Goal: Navigation & Orientation: Find specific page/section

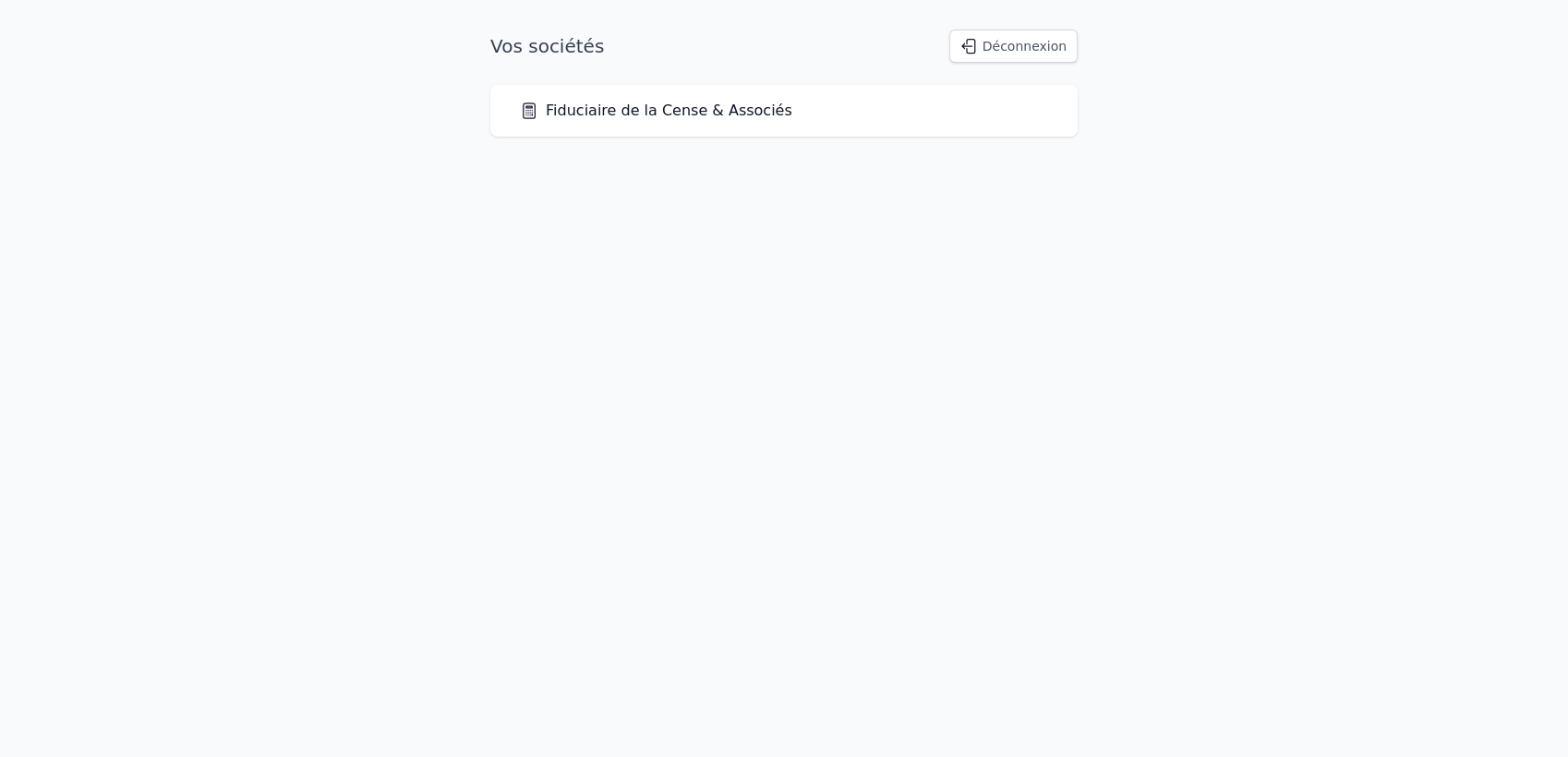
click at [646, 107] on link "Fiduciaire de la Cense & Associés" at bounding box center [655, 111] width 272 height 22
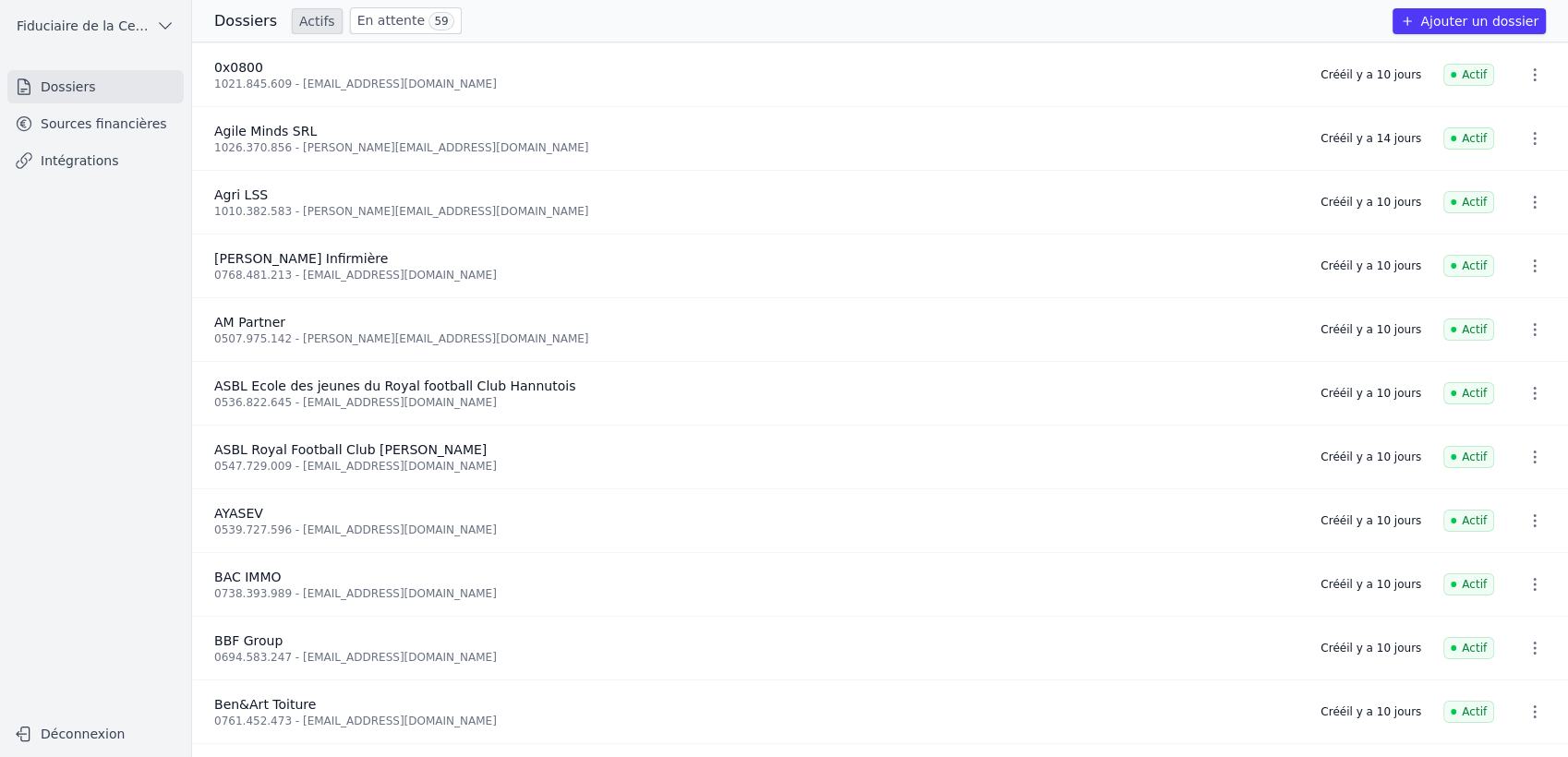
click at [104, 122] on link "Sources financières" at bounding box center [95, 124] width 177 height 34
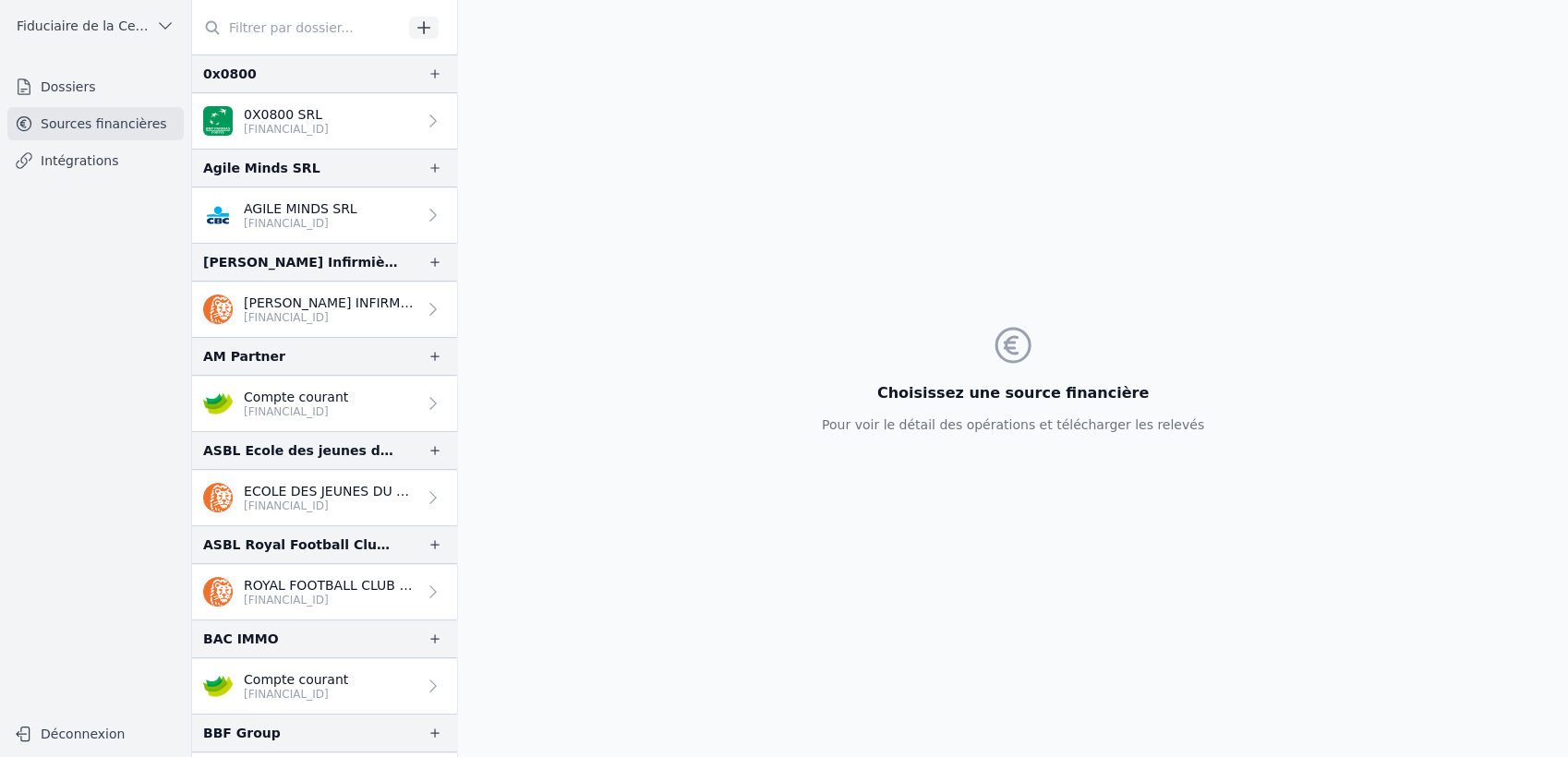
click at [90, 87] on link "Dossiers" at bounding box center [95, 87] width 177 height 34
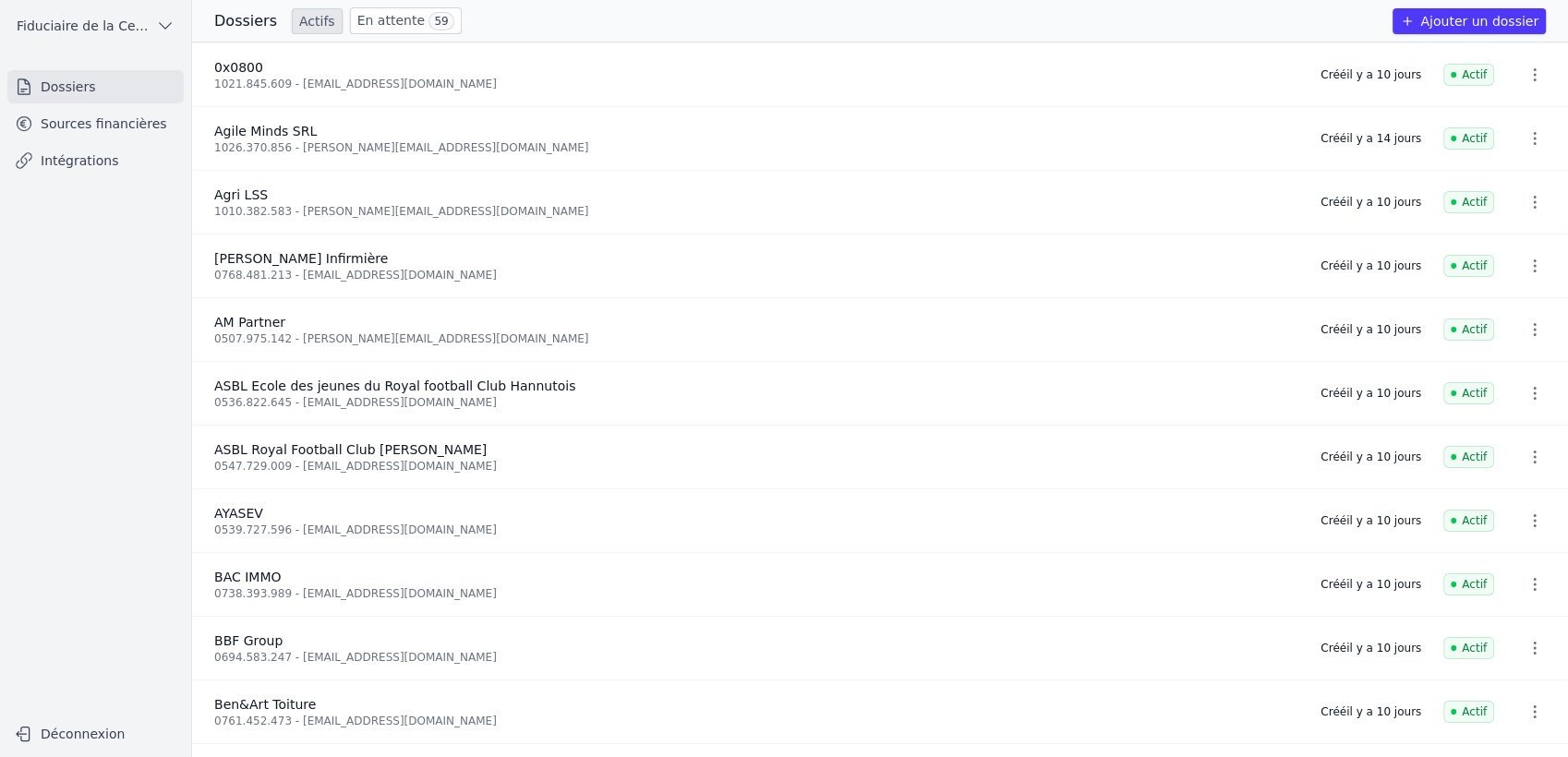
click at [100, 134] on link "Sources financières" at bounding box center [95, 124] width 177 height 34
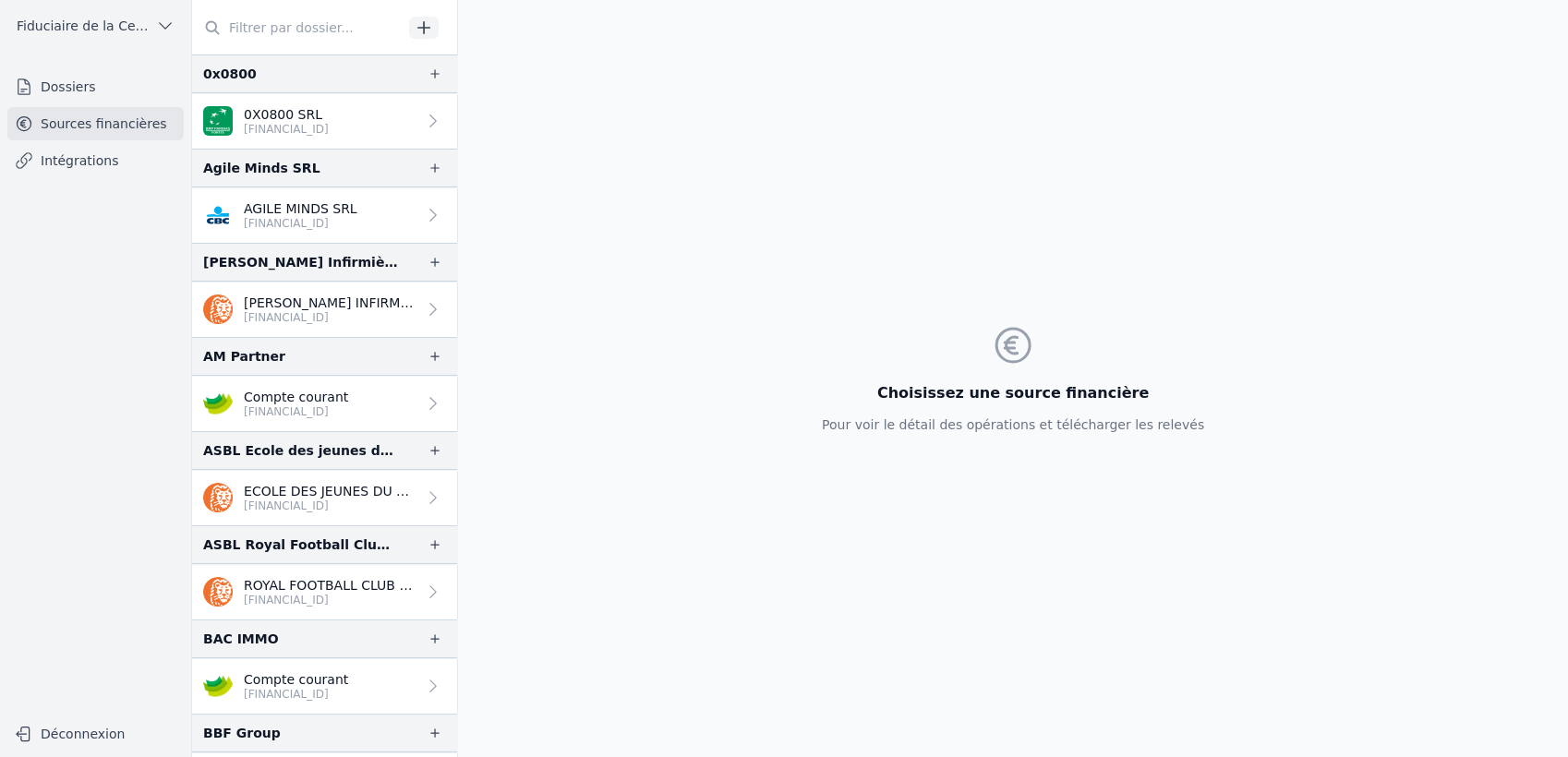
click at [228, 34] on input "text" at bounding box center [296, 28] width 210 height 34
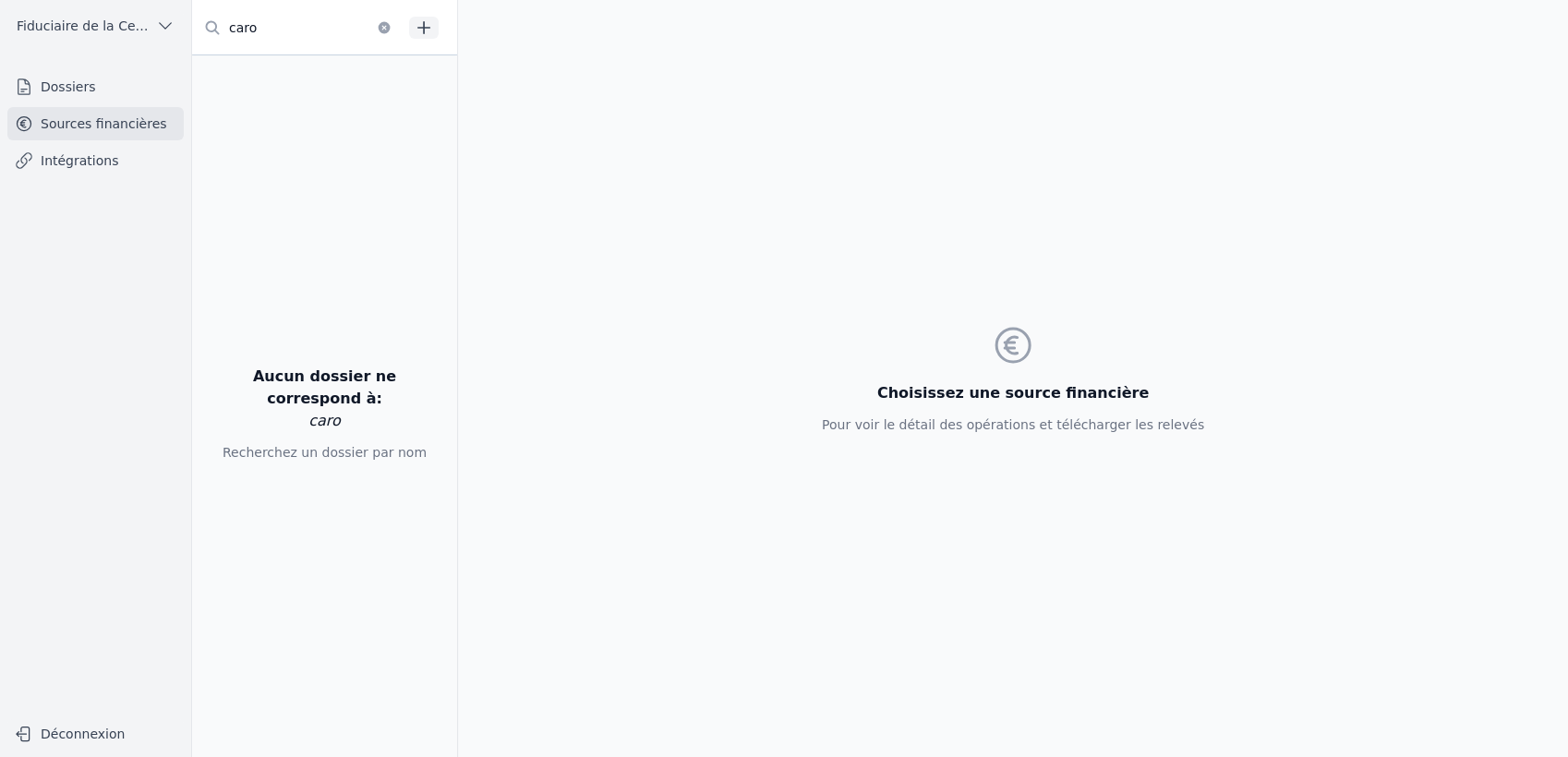
type input "caro"
click at [122, 97] on link "Dossiers" at bounding box center [95, 87] width 177 height 34
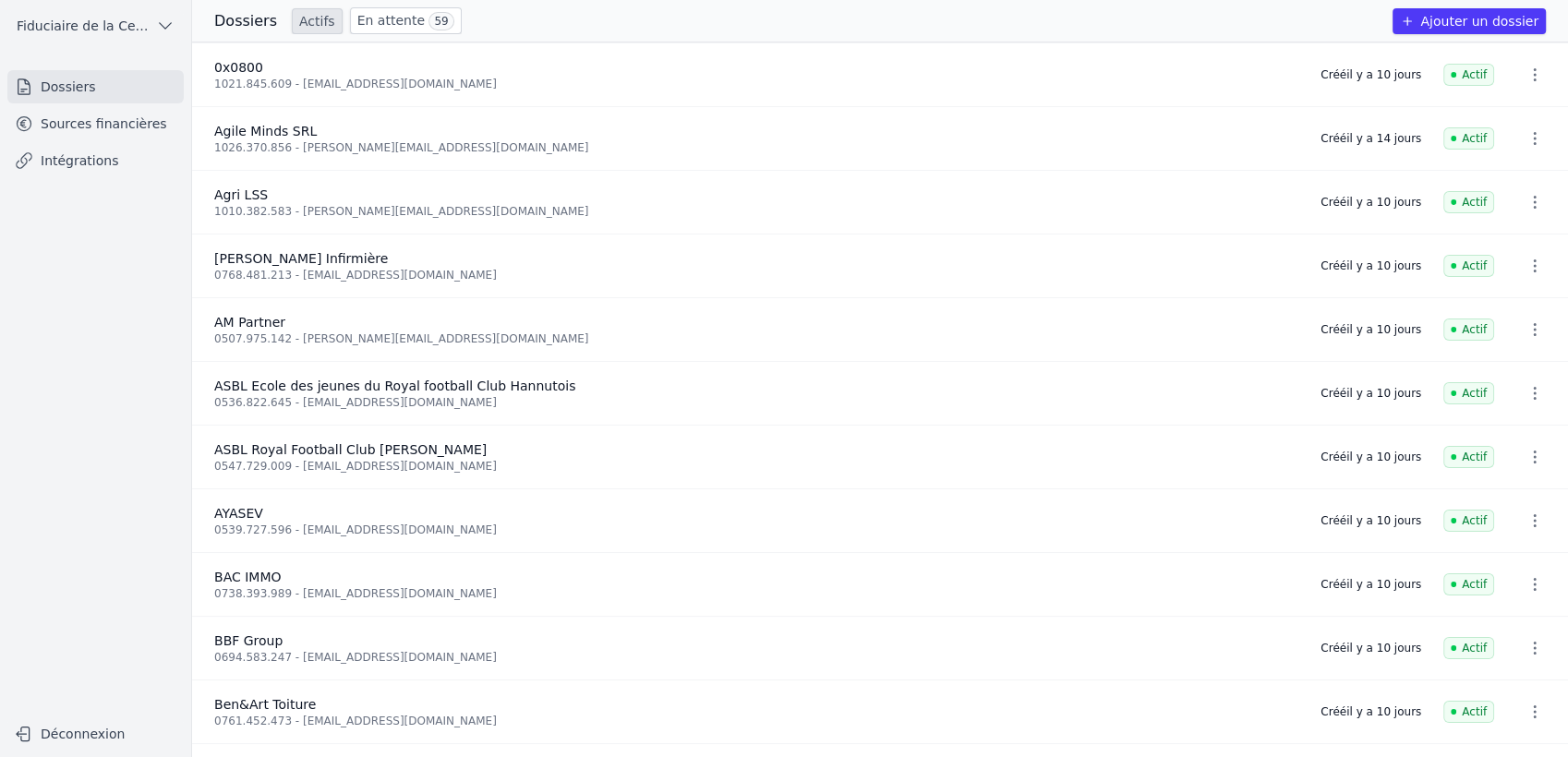
click at [397, 28] on link "En attente 59" at bounding box center [405, 21] width 111 height 27
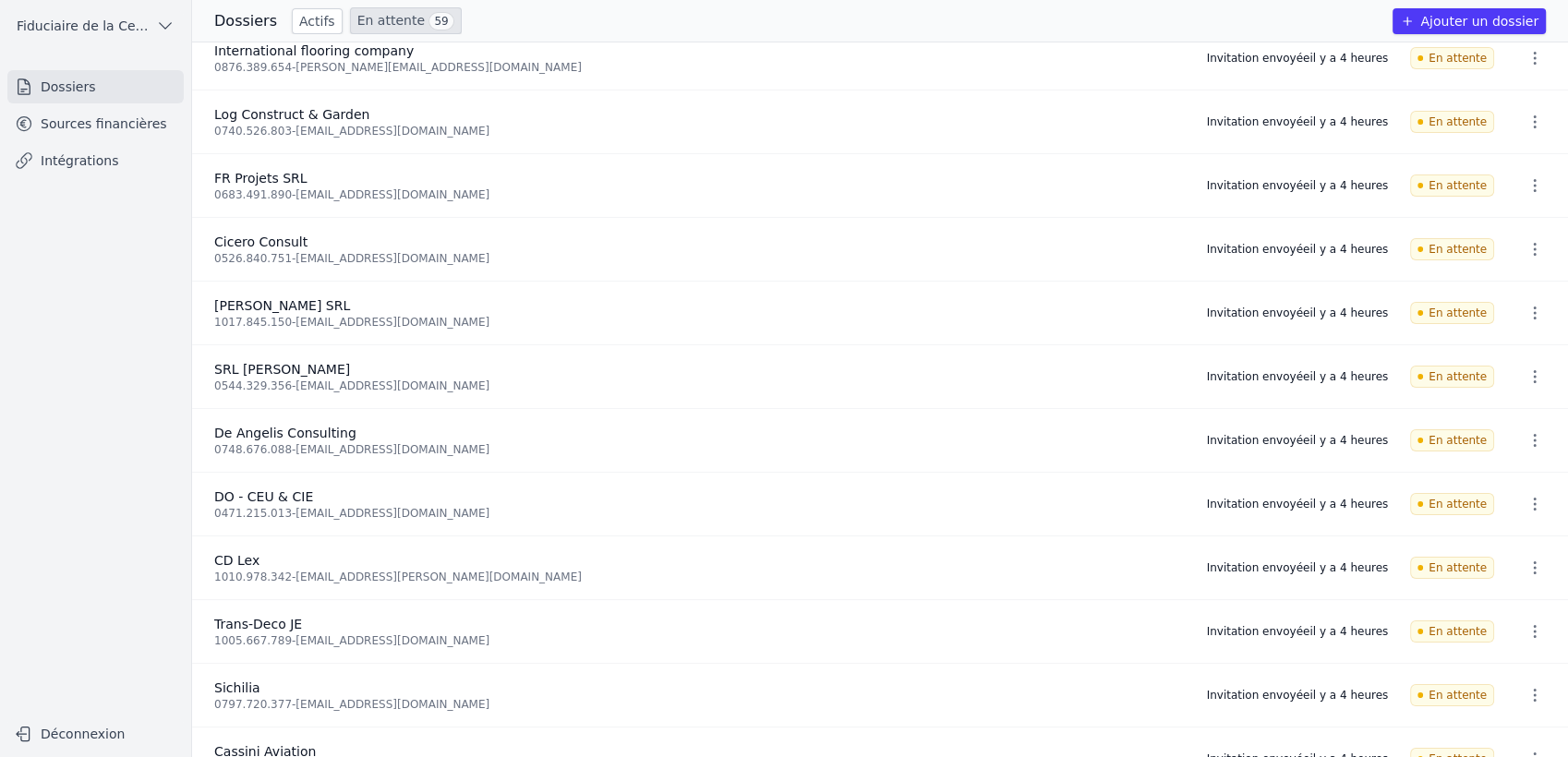
scroll to position [3041, 0]
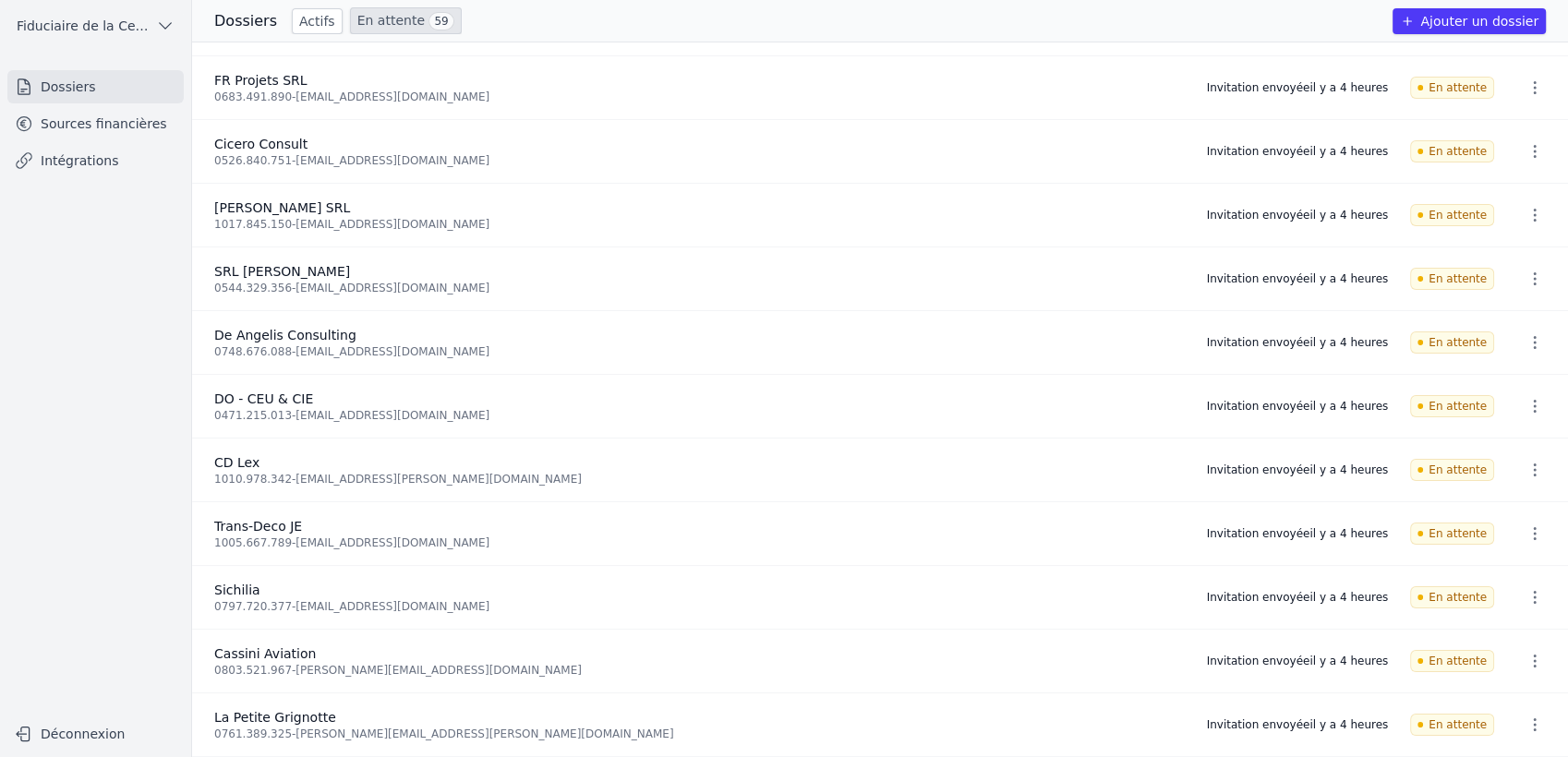
click at [124, 128] on link "Sources financières" at bounding box center [95, 124] width 177 height 34
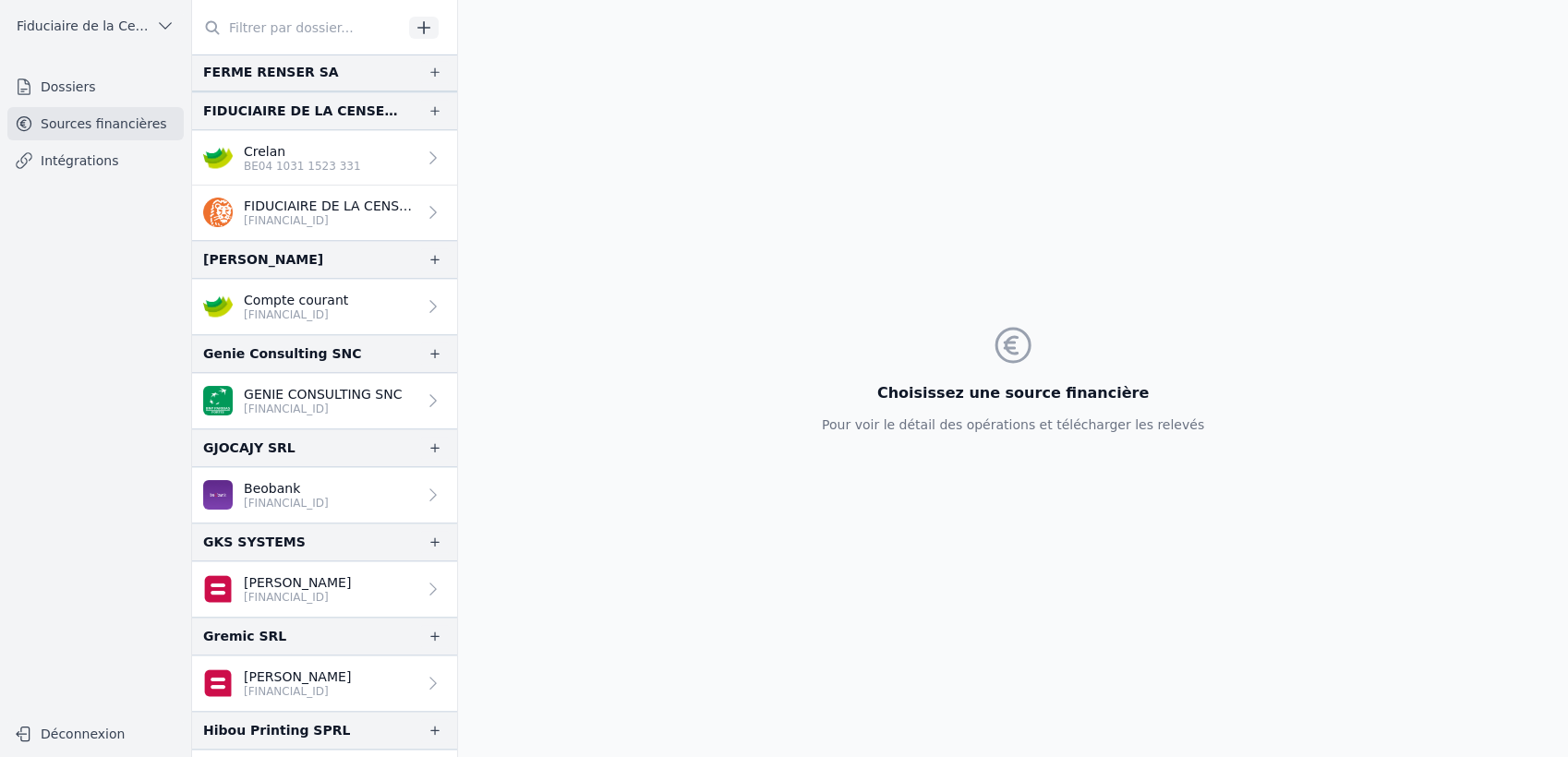
scroll to position [1846, 0]
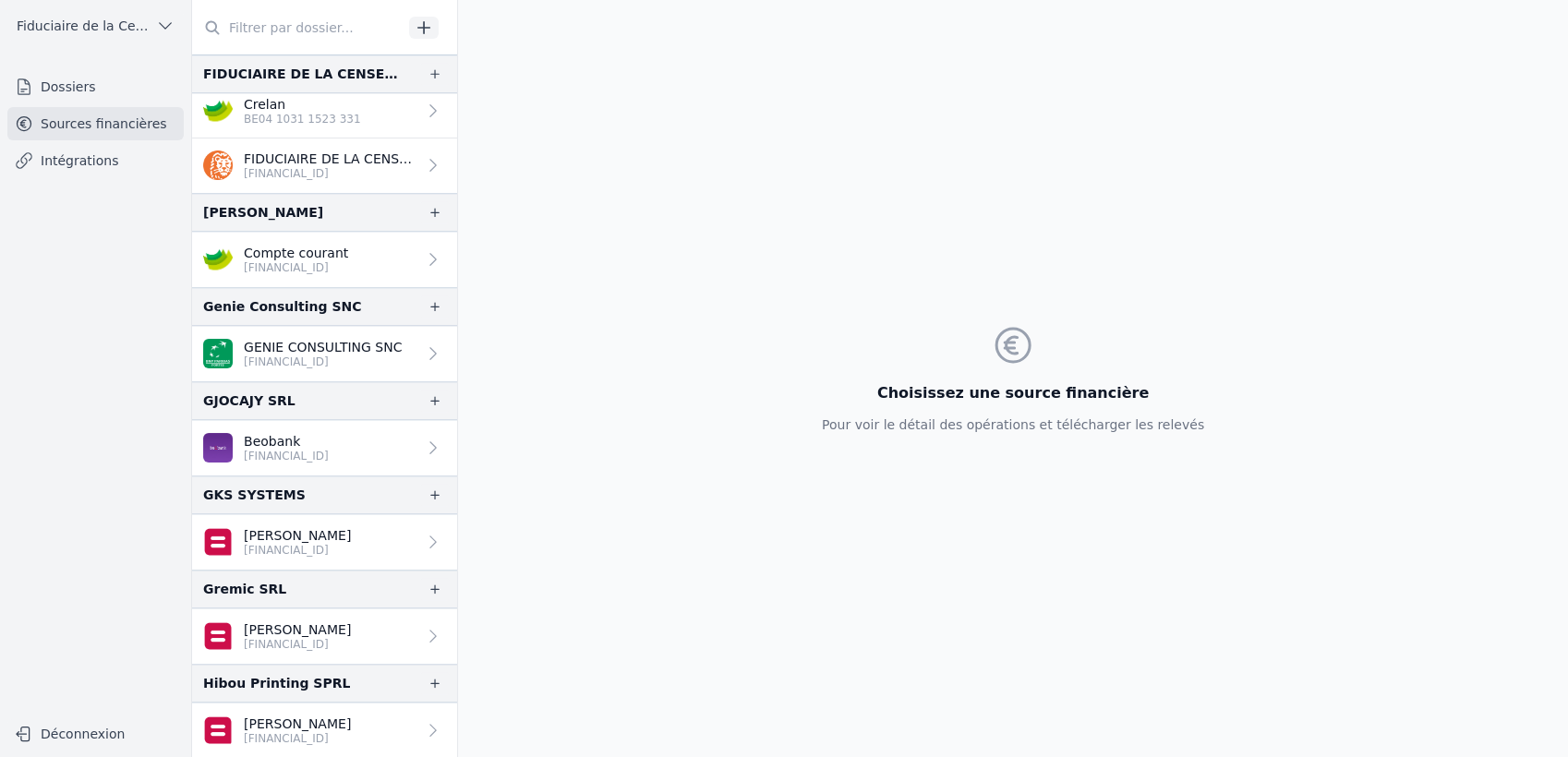
click at [302, 207] on div "[PERSON_NAME]" at bounding box center [324, 211] width 265 height 38
click at [316, 275] on link "Compte courant [FINANCIAL_ID]" at bounding box center [324, 259] width 265 height 55
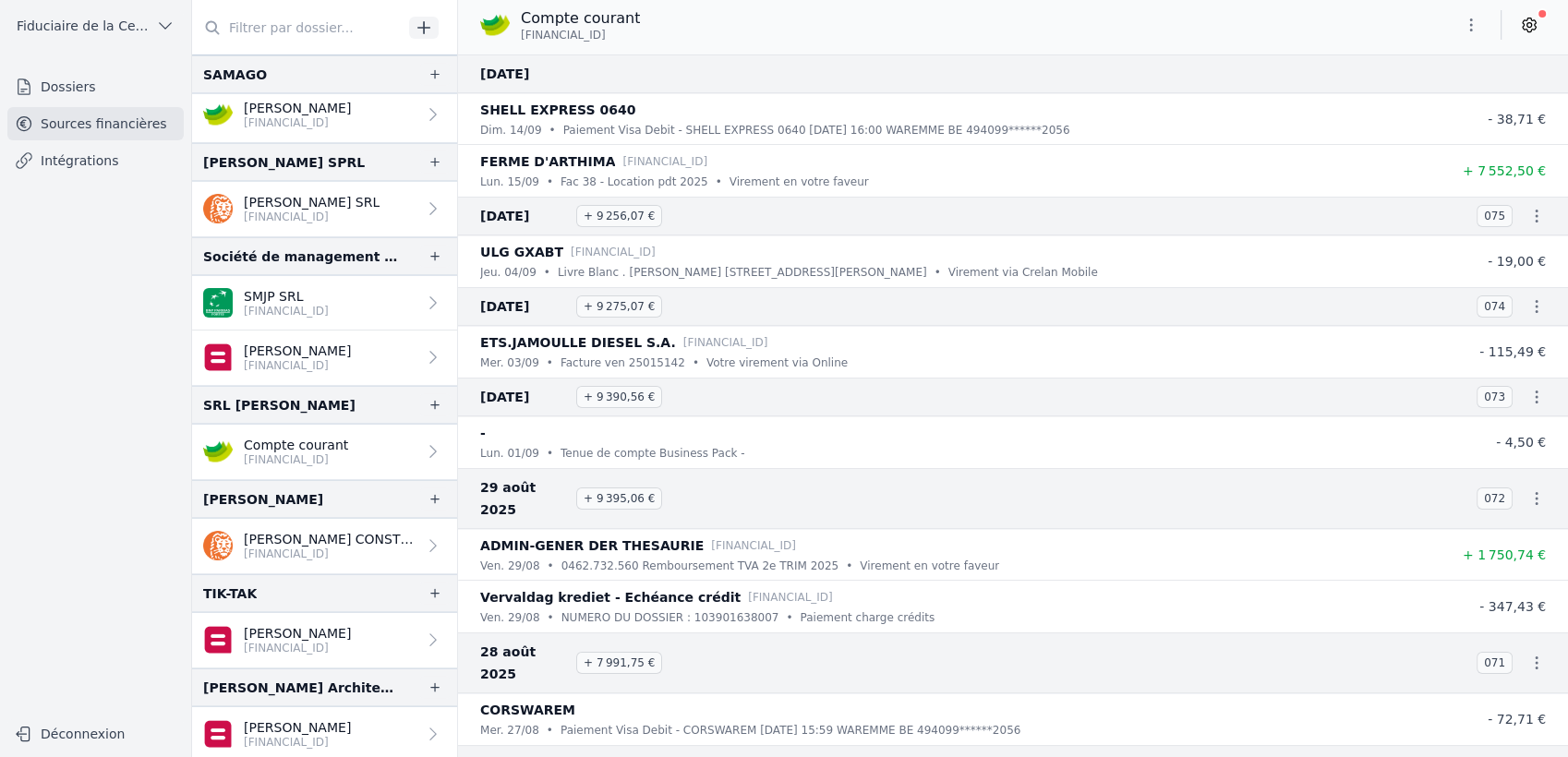
scroll to position [3149, 0]
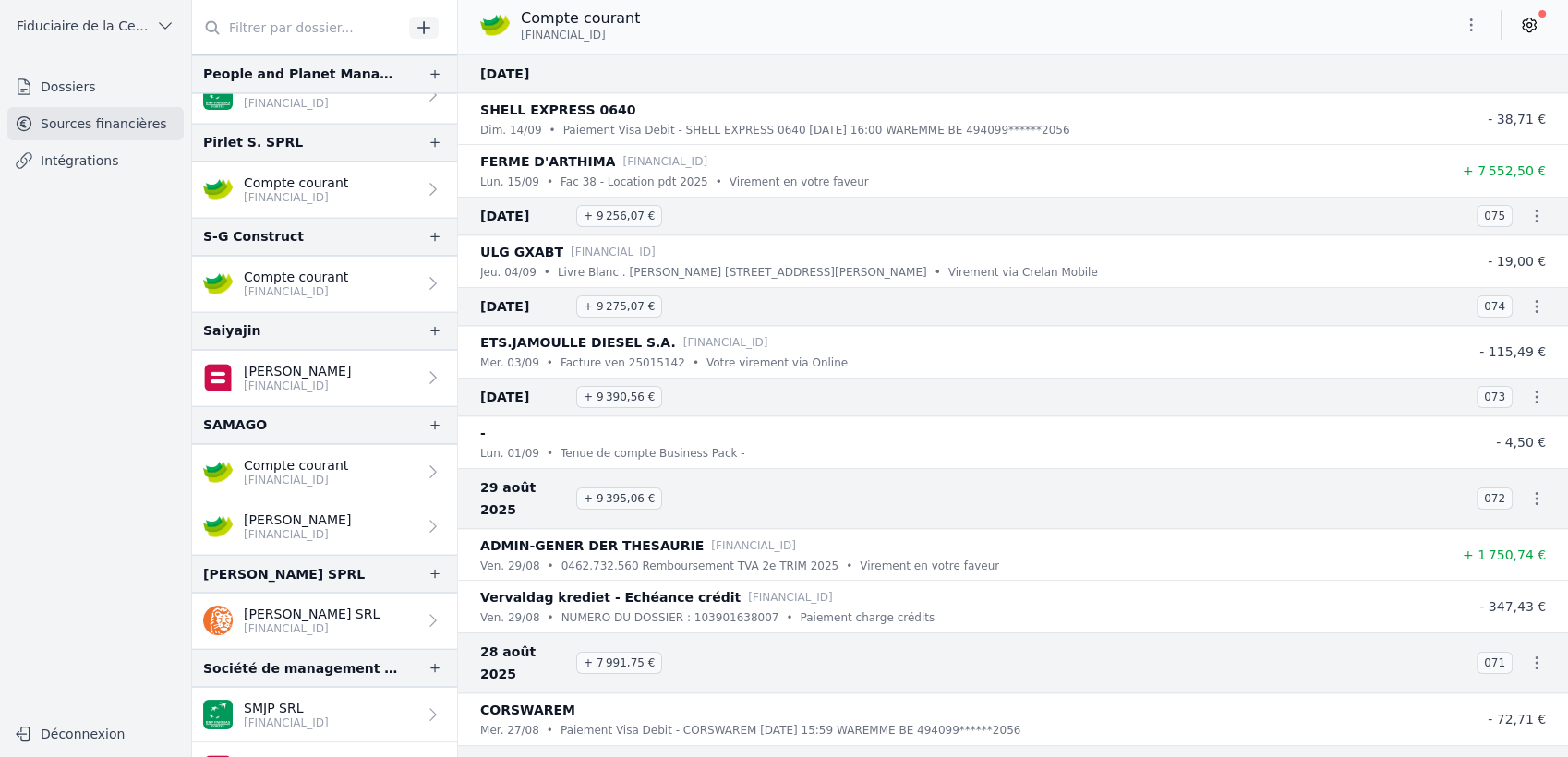
click at [65, 85] on link "Dossiers" at bounding box center [95, 87] width 177 height 34
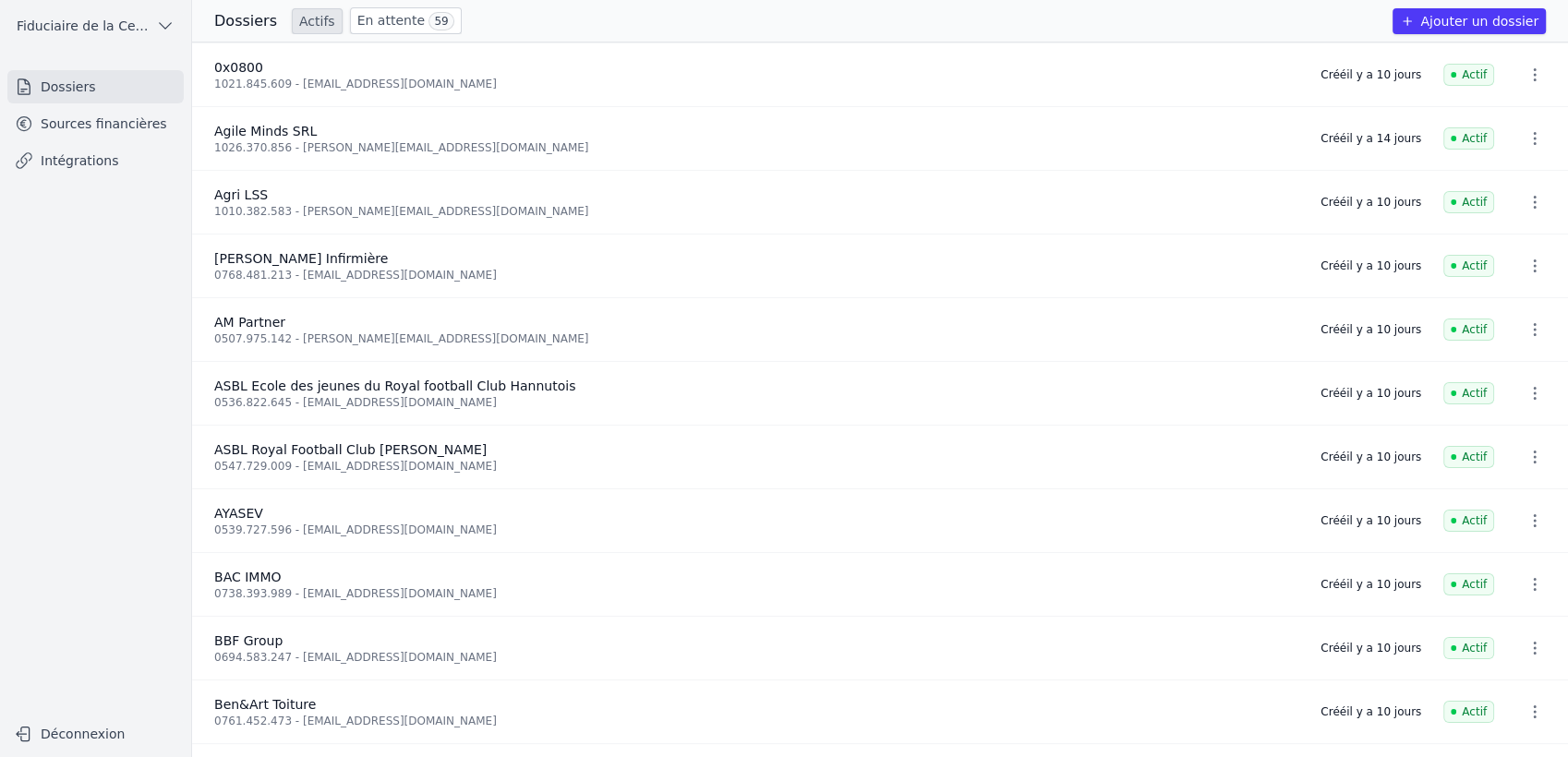
click at [380, 19] on link "En attente 59" at bounding box center [405, 21] width 111 height 27
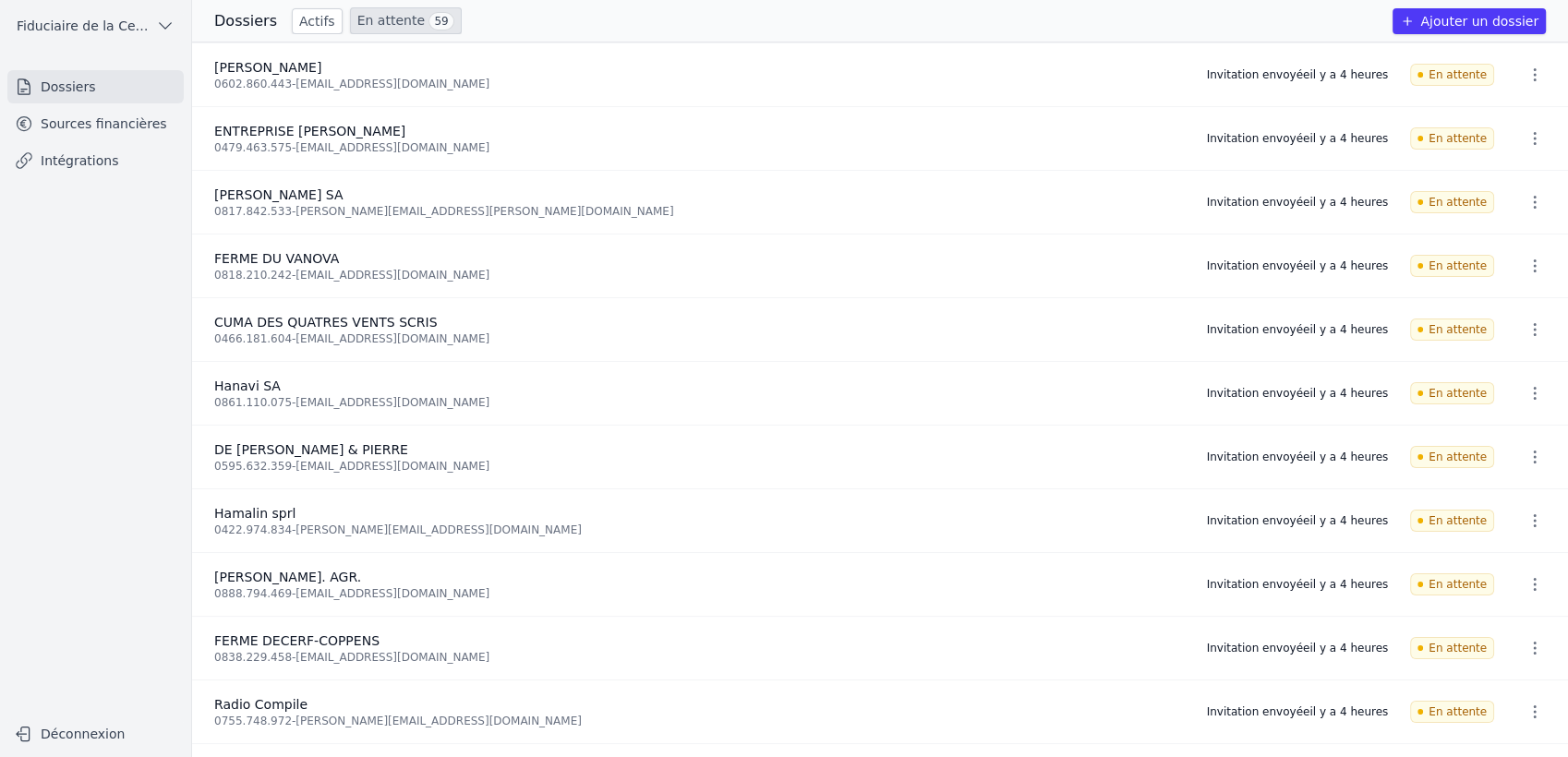
click at [305, 18] on link "Actifs" at bounding box center [317, 21] width 50 height 26
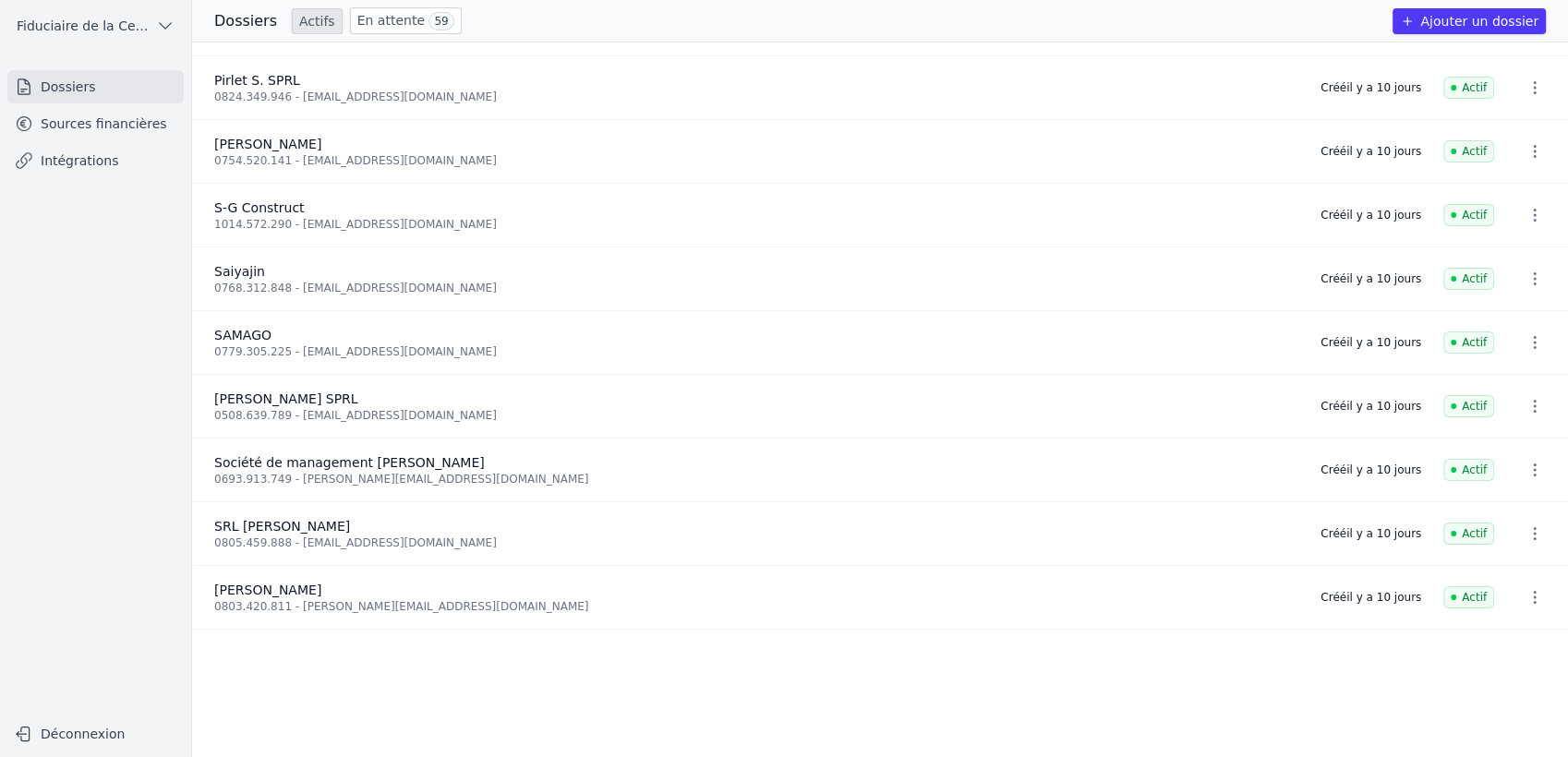
scroll to position [2465, 0]
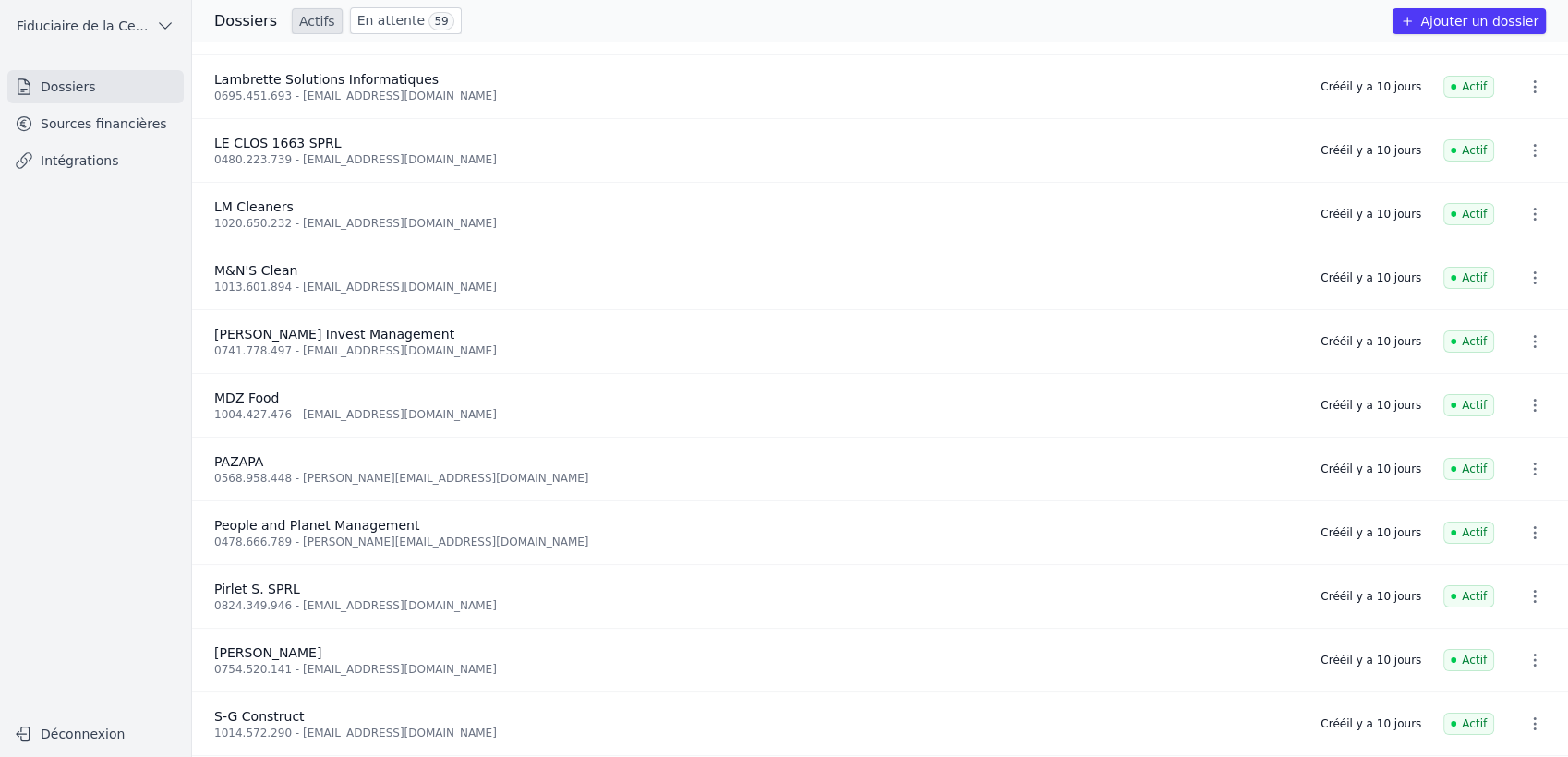
click at [404, 21] on link "En attente 59" at bounding box center [405, 21] width 111 height 27
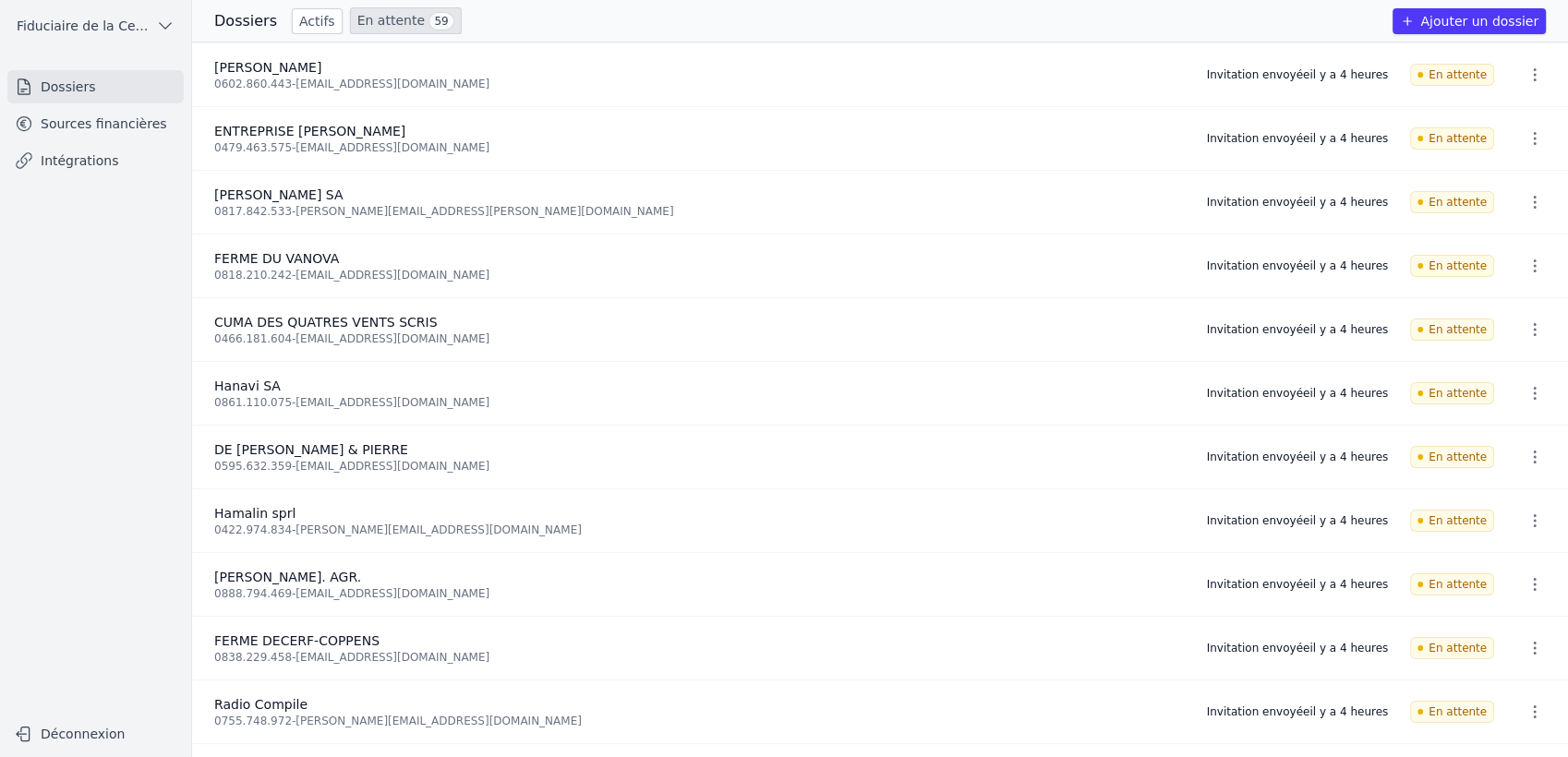
click at [314, 19] on link "Actifs" at bounding box center [317, 21] width 50 height 26
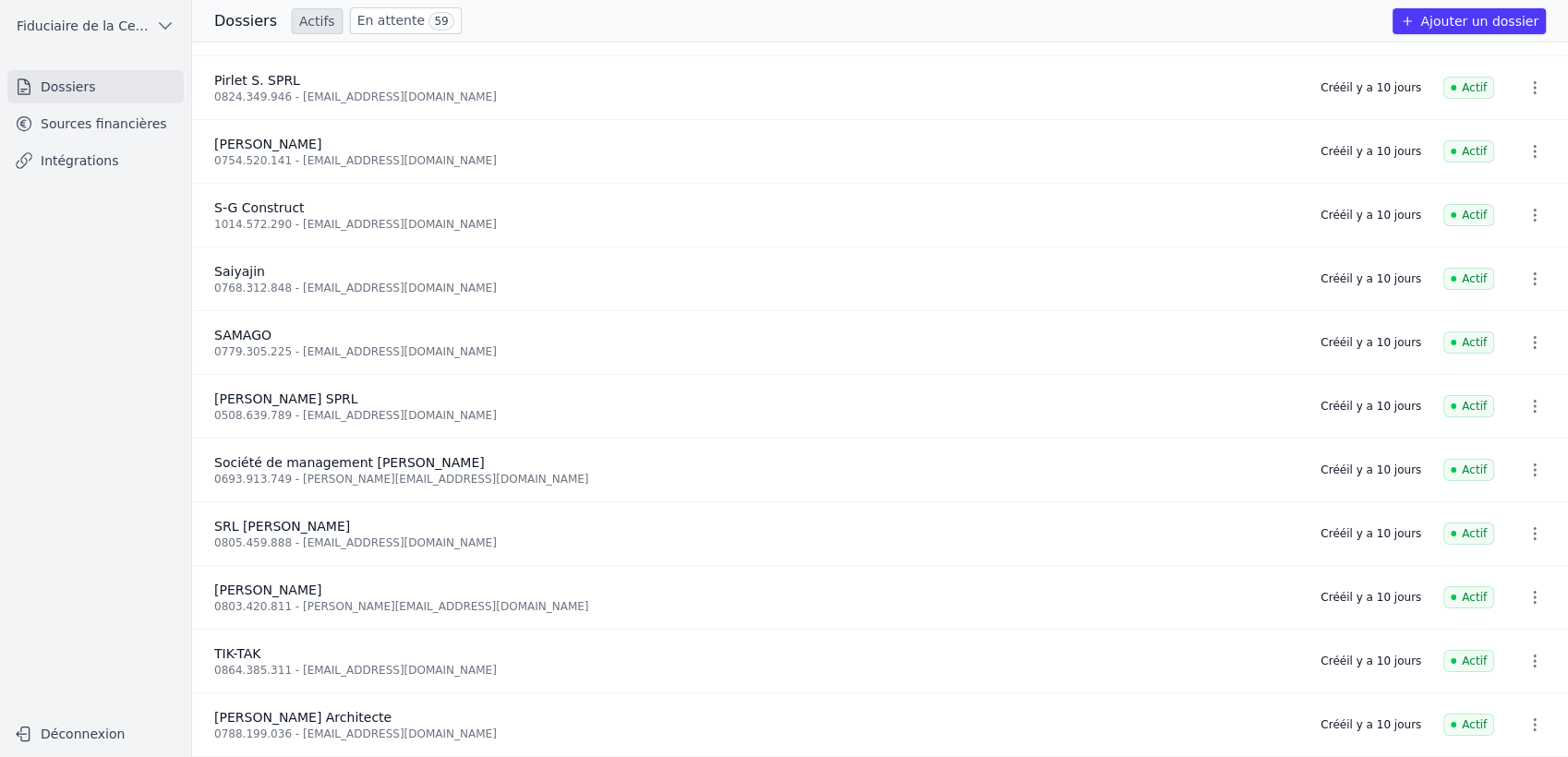
scroll to position [2978, 0]
click at [118, 130] on link "Sources financières" at bounding box center [95, 124] width 177 height 34
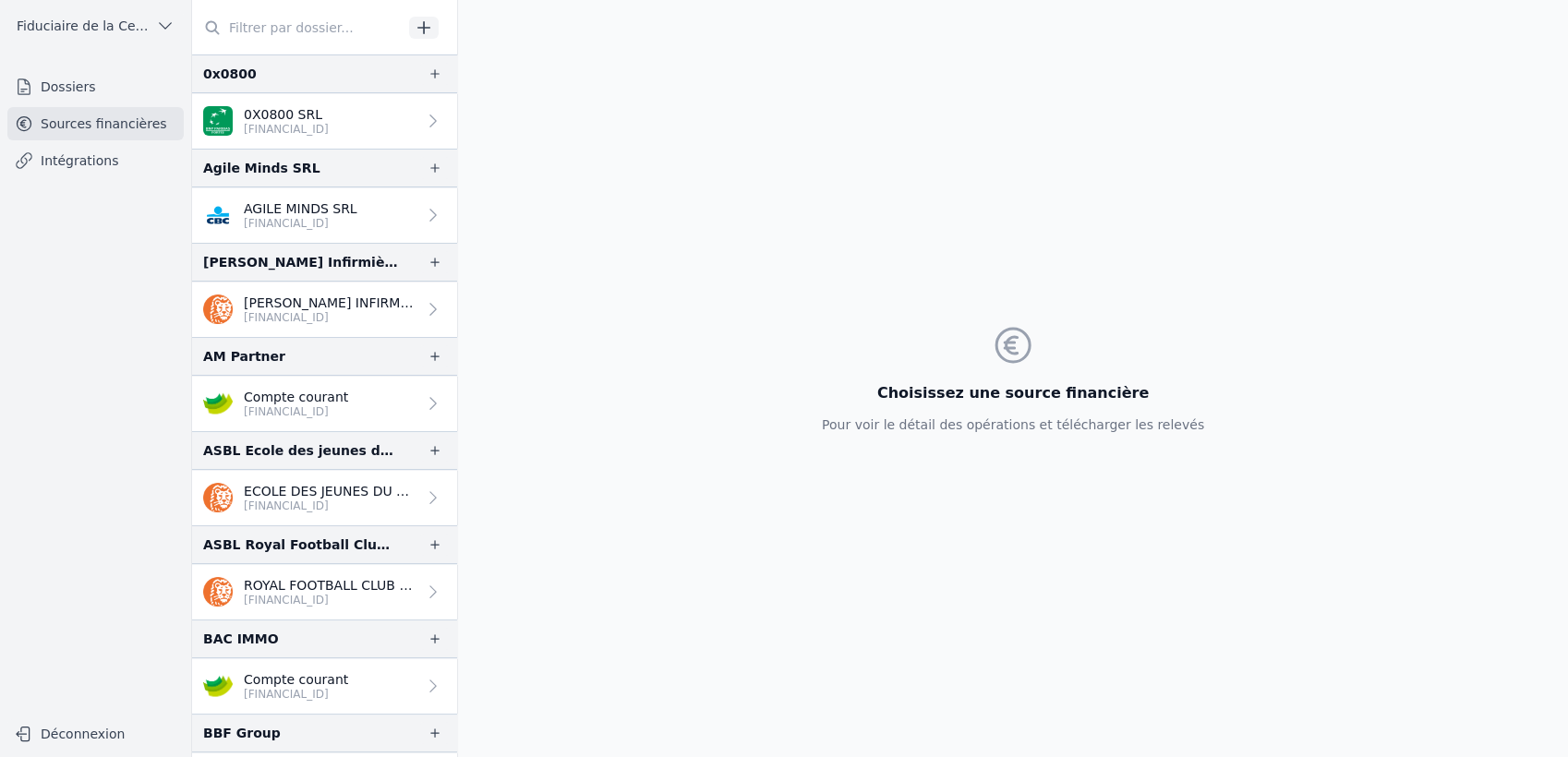
click at [299, 15] on input "text" at bounding box center [296, 28] width 210 height 34
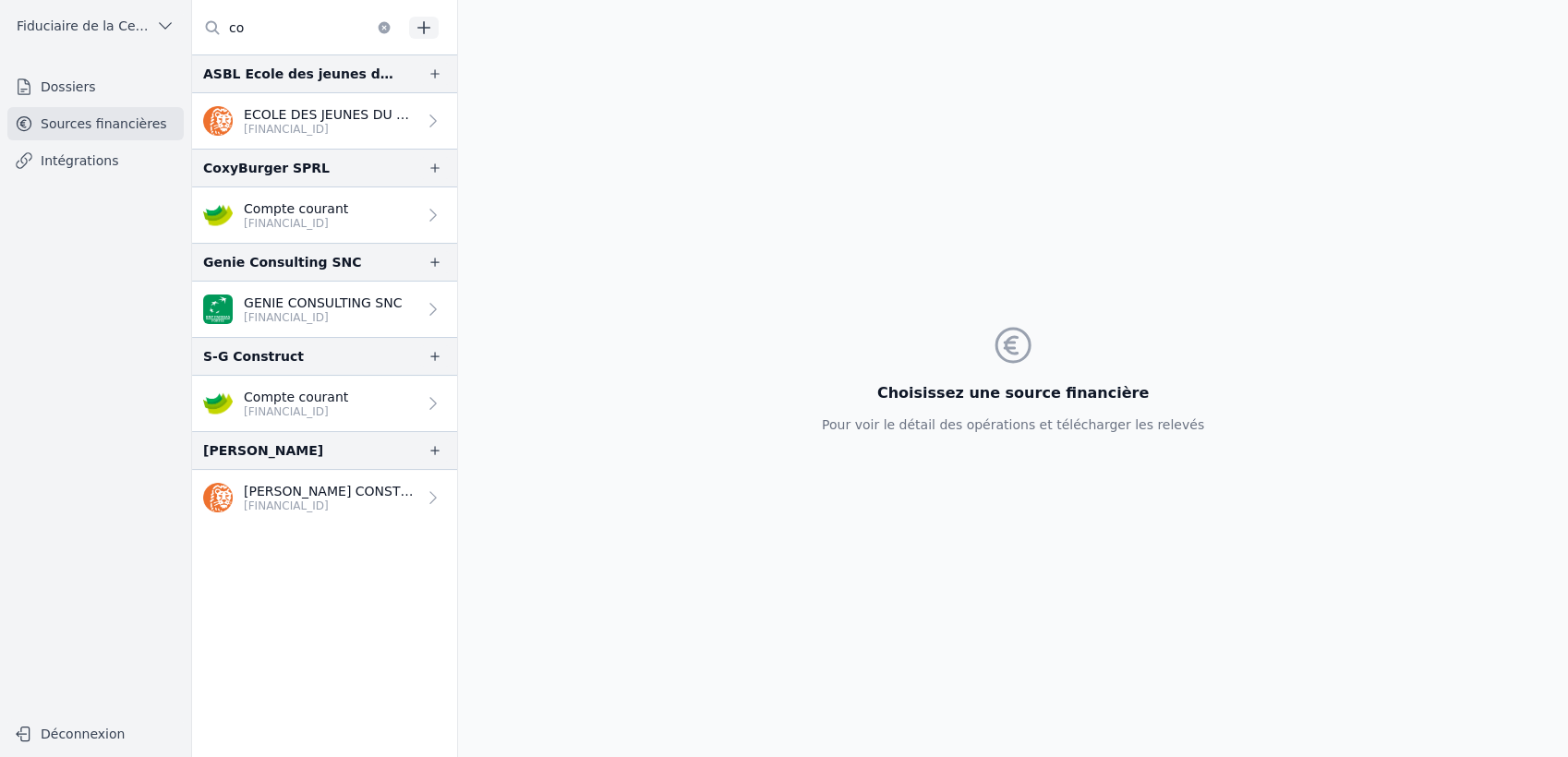
type input "c"
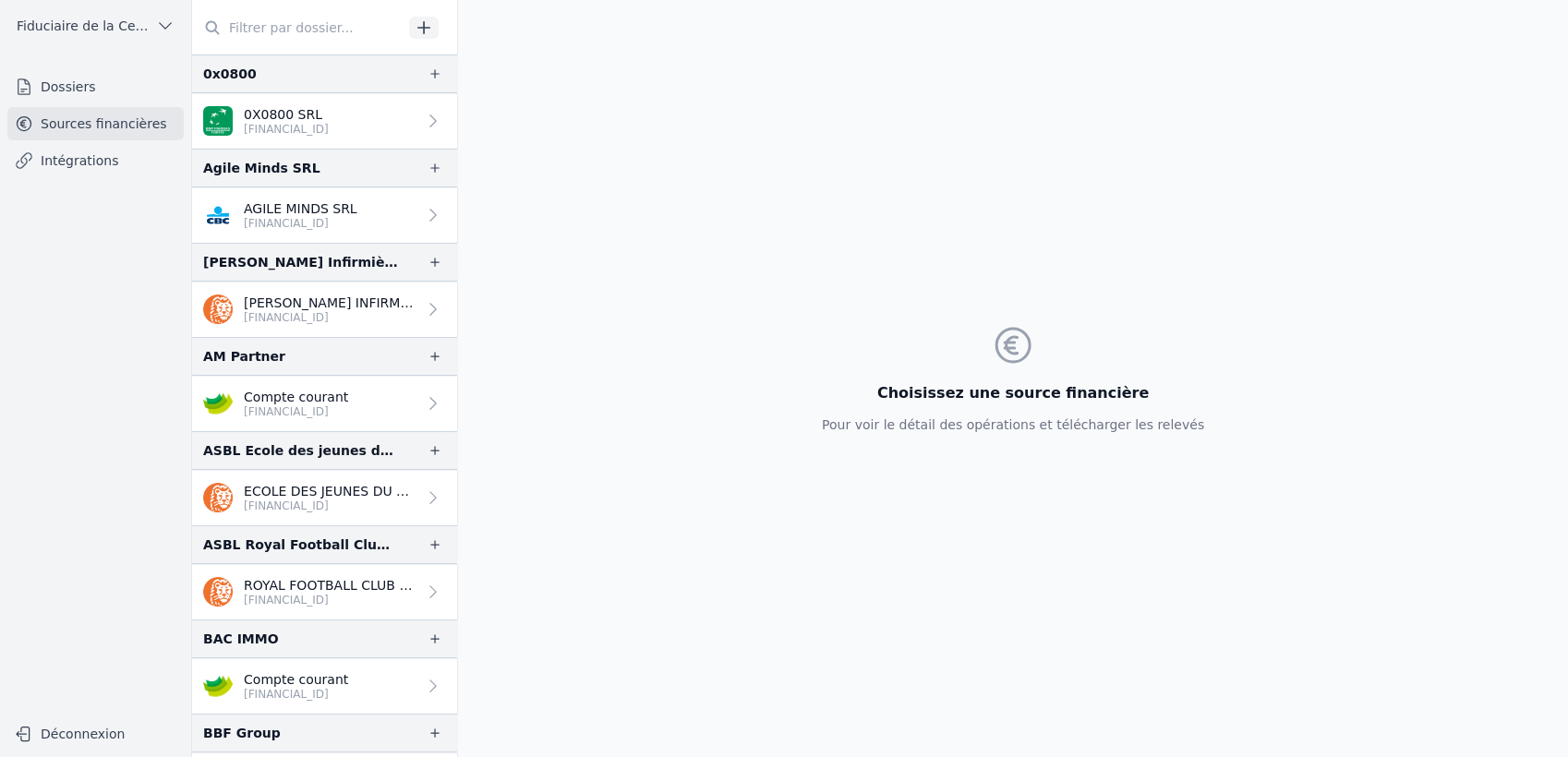
click at [29, 77] on link "Dossiers" at bounding box center [95, 87] width 177 height 34
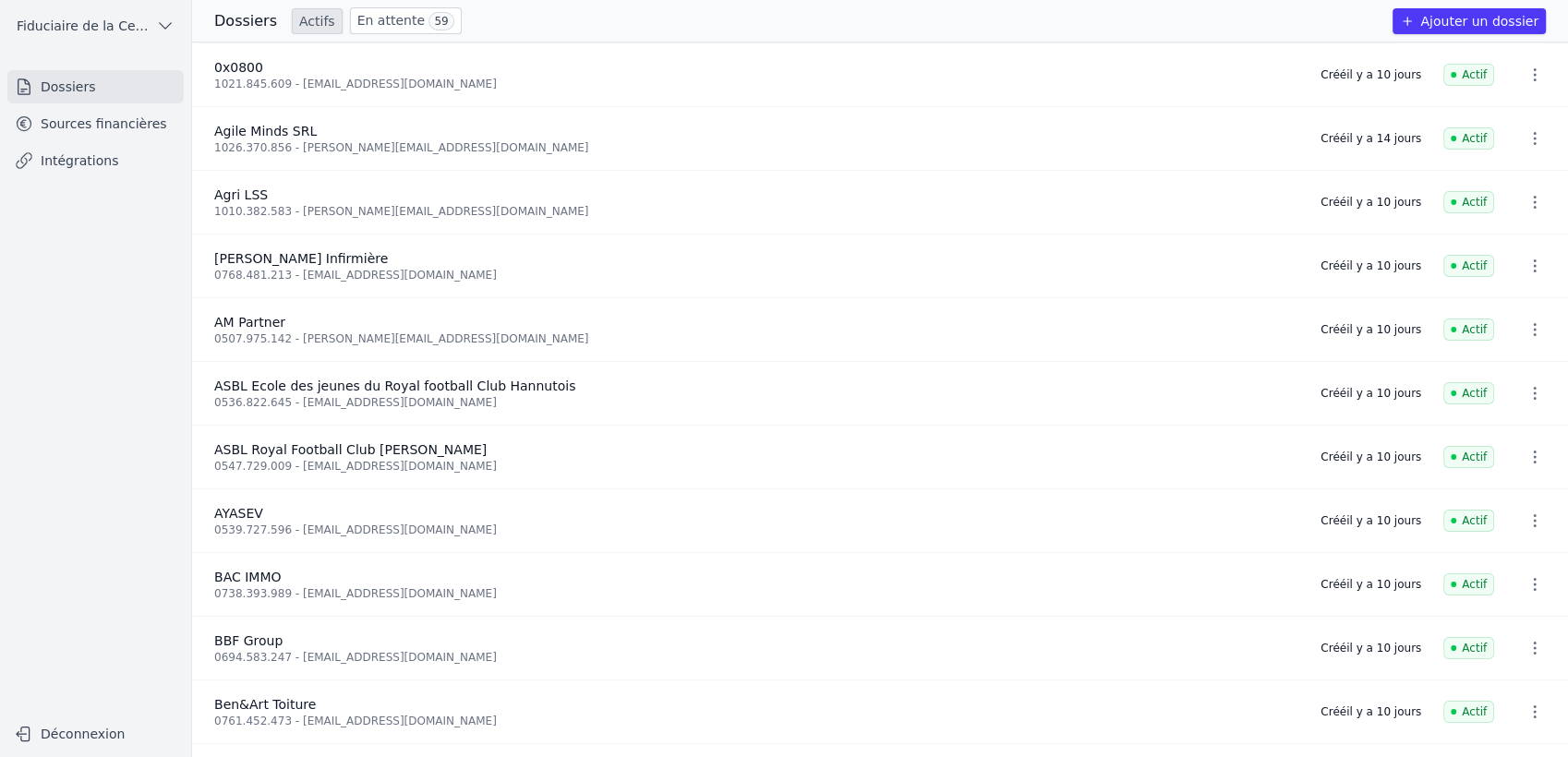
click at [108, 126] on link "Sources financières" at bounding box center [95, 124] width 177 height 34
